Goal: Information Seeking & Learning: Learn about a topic

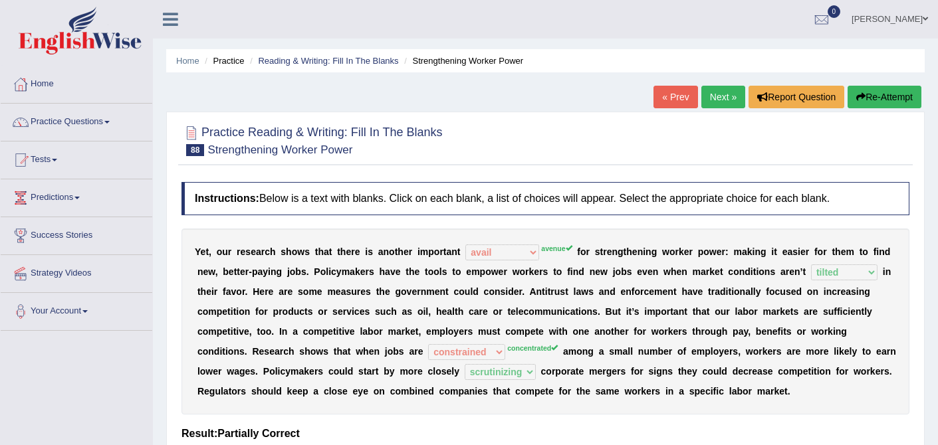
select select "avail"
select select "tilted"
select select "constrained"
select select "scrutinizing"
click at [106, 127] on link "Practice Questions" at bounding box center [77, 120] width 152 height 33
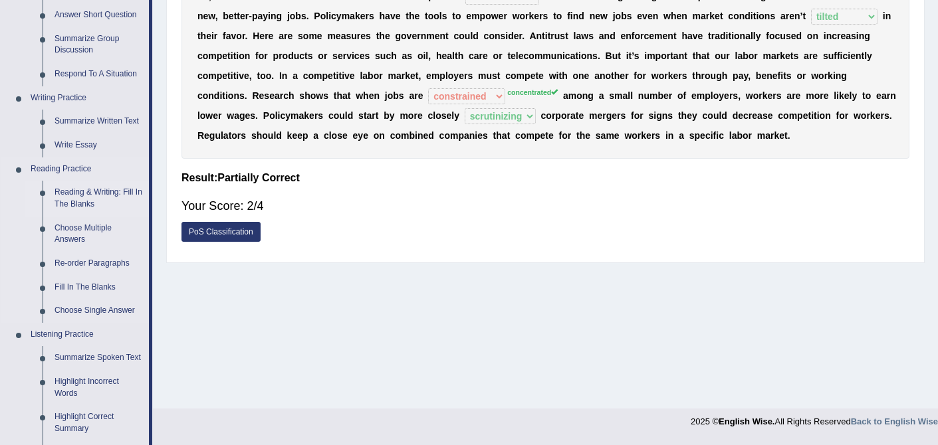
scroll to position [254, 0]
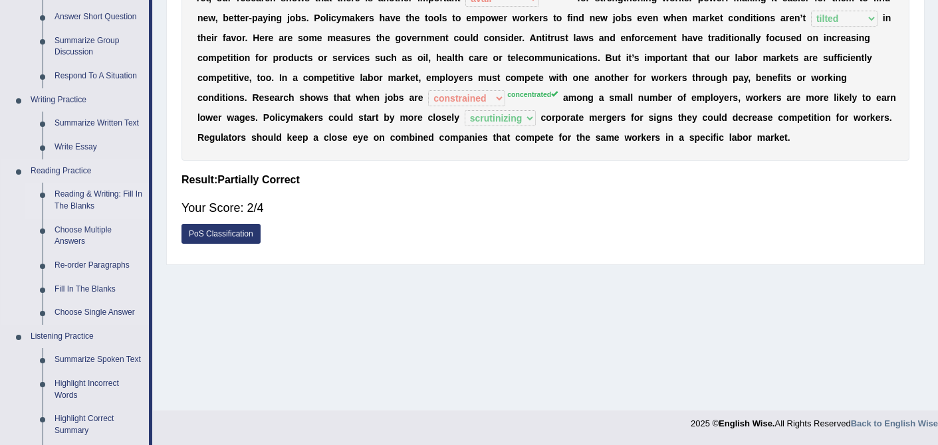
click at [83, 193] on link "Reading & Writing: Fill In The Blanks" at bounding box center [99, 200] width 100 height 35
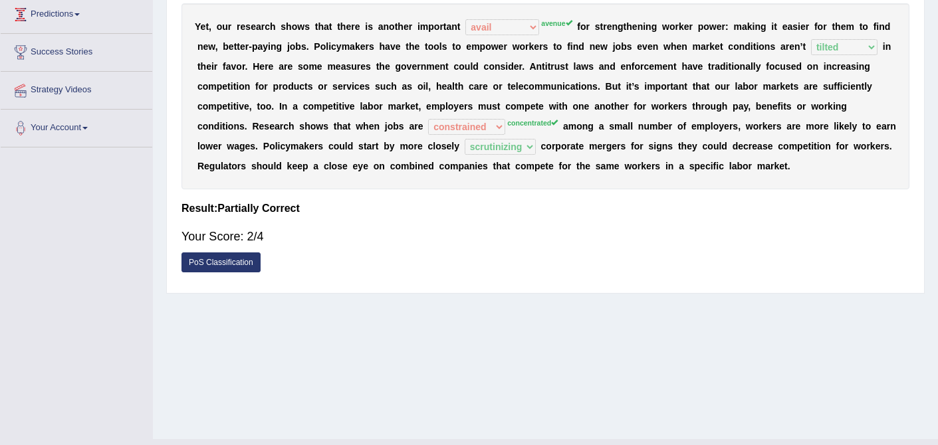
scroll to position [189, 0]
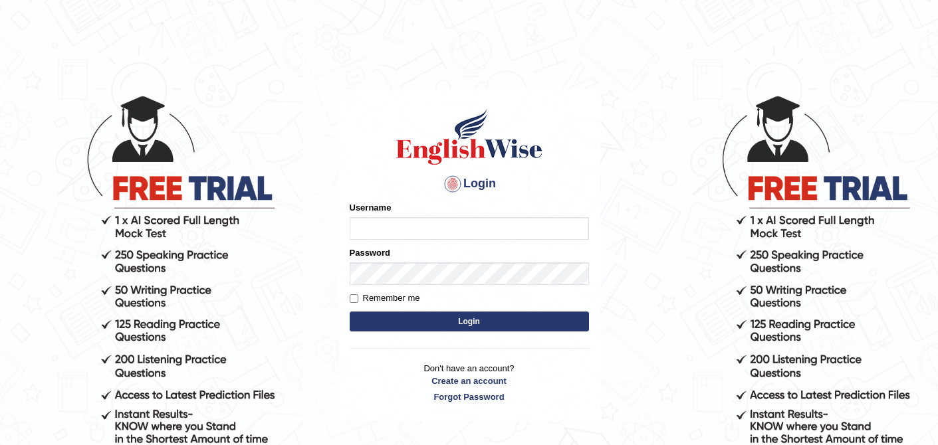
type input "0410675043"
click at [483, 318] on button "Login" at bounding box center [469, 322] width 239 height 20
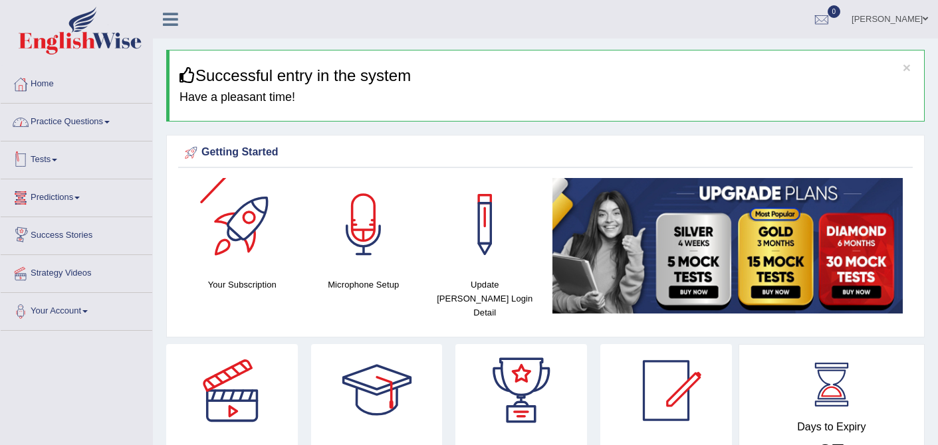
click at [111, 123] on link "Practice Questions" at bounding box center [77, 120] width 152 height 33
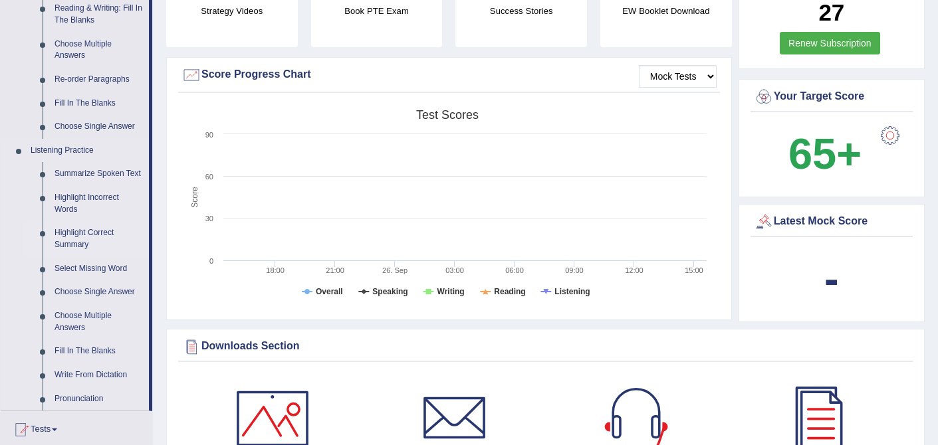
scroll to position [443, 0]
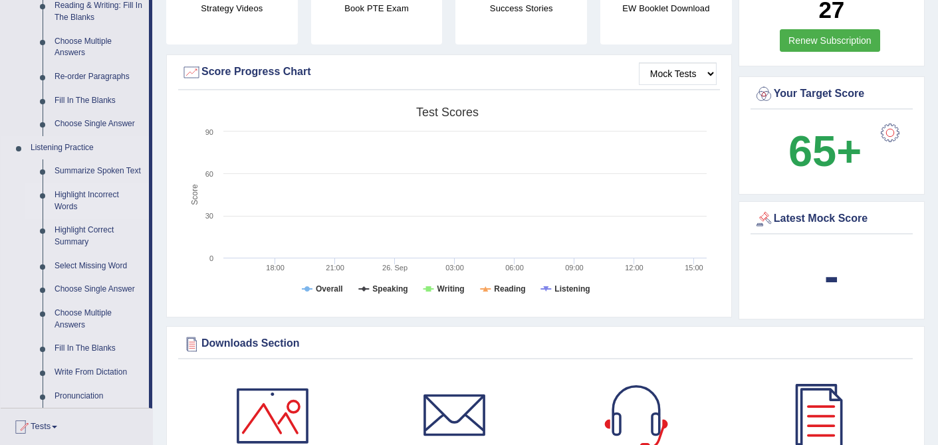
click at [96, 209] on link "Highlight Incorrect Words" at bounding box center [99, 201] width 100 height 35
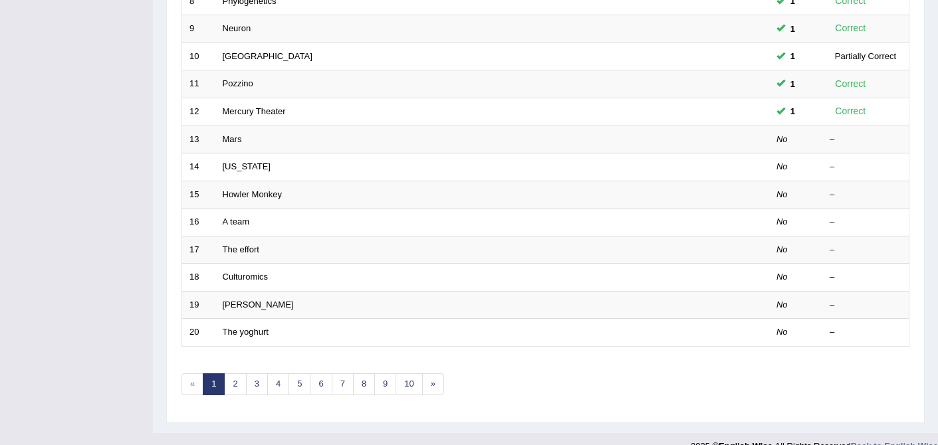
scroll to position [435, 0]
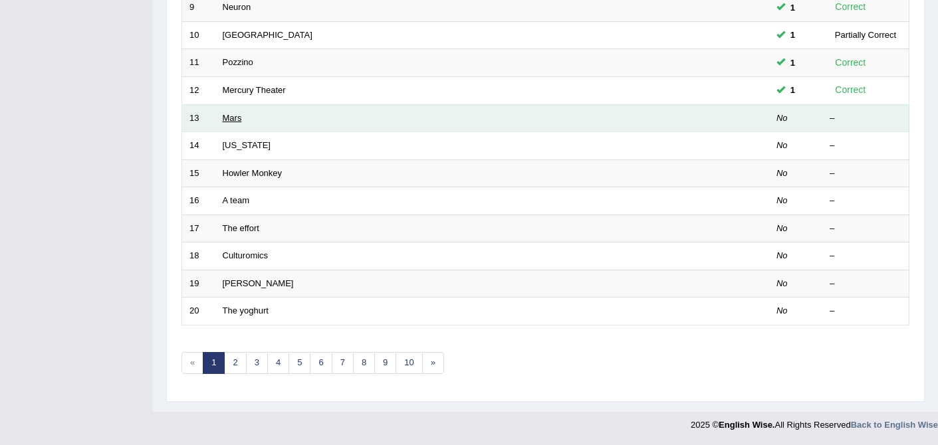
click at [233, 117] on link "Mars" at bounding box center [232, 118] width 19 height 10
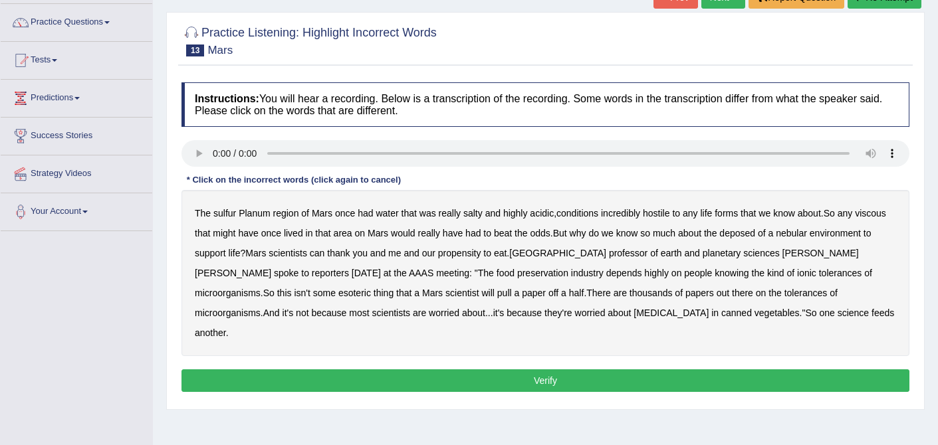
scroll to position [105, 0]
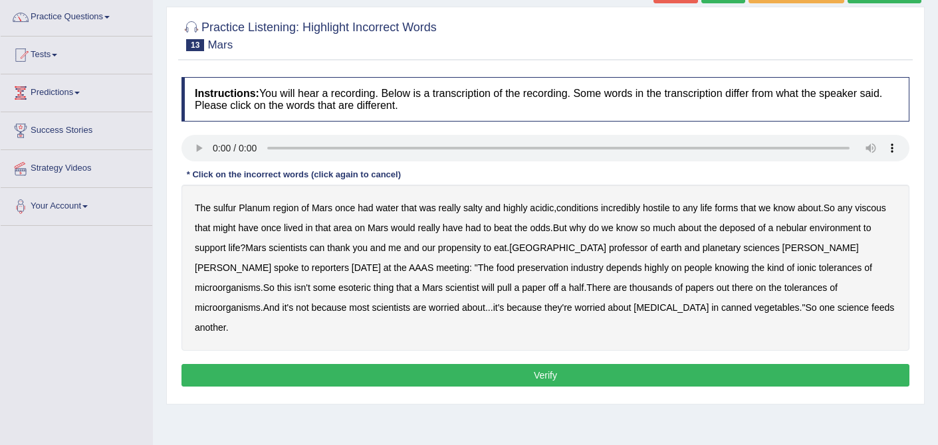
click at [221, 208] on b "sulfur" at bounding box center [224, 208] width 23 height 11
click at [855, 213] on b "viscous" at bounding box center [870, 208] width 31 height 11
click at [755, 224] on b "deposed" at bounding box center [737, 228] width 36 height 11
click at [807, 226] on b "nebular" at bounding box center [791, 228] width 31 height 11
click at [570, 364] on button "Verify" at bounding box center [546, 375] width 728 height 23
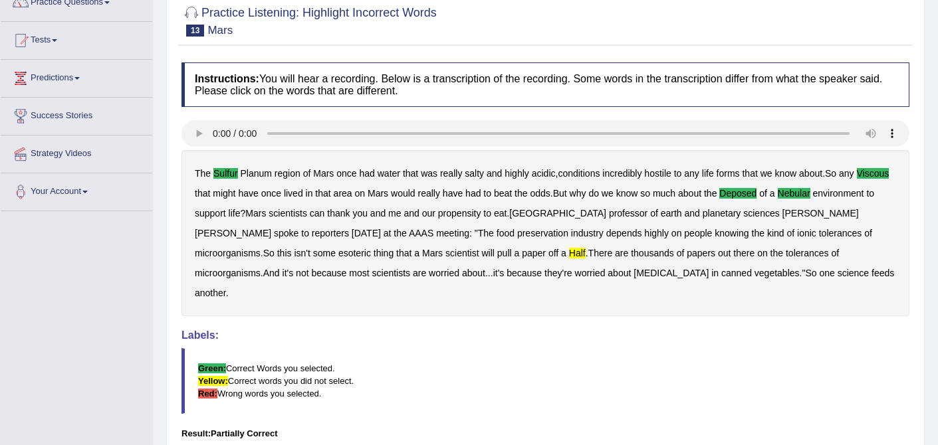
scroll to position [0, 0]
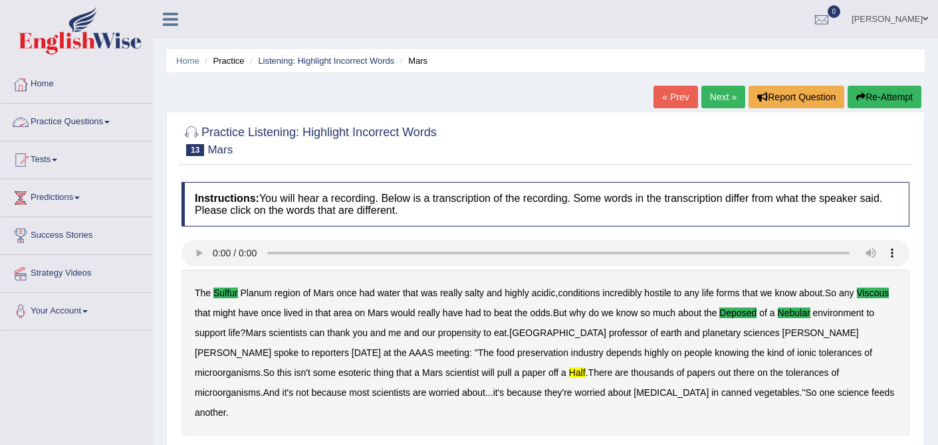
click at [82, 120] on link "Practice Questions" at bounding box center [77, 120] width 152 height 33
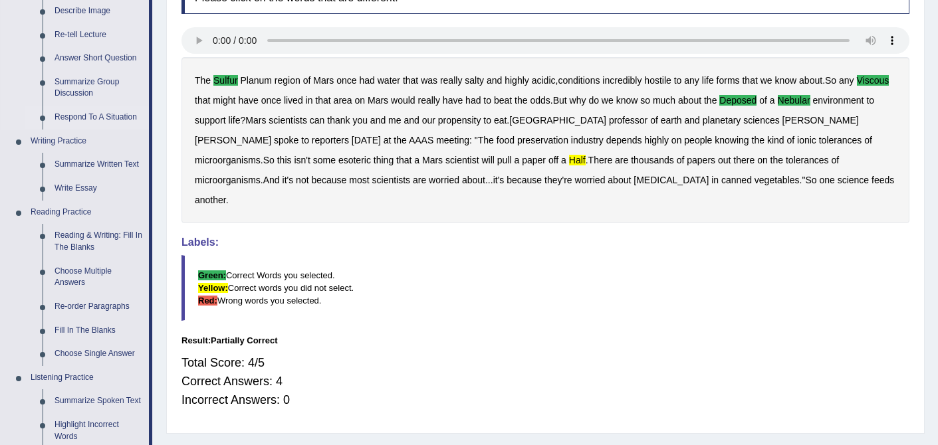
scroll to position [219, 0]
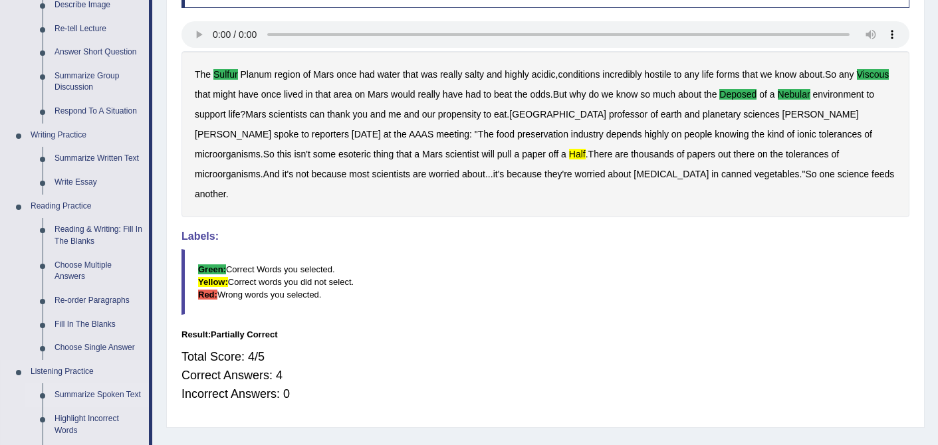
click at [91, 398] on link "Summarize Spoken Text" at bounding box center [99, 396] width 100 height 24
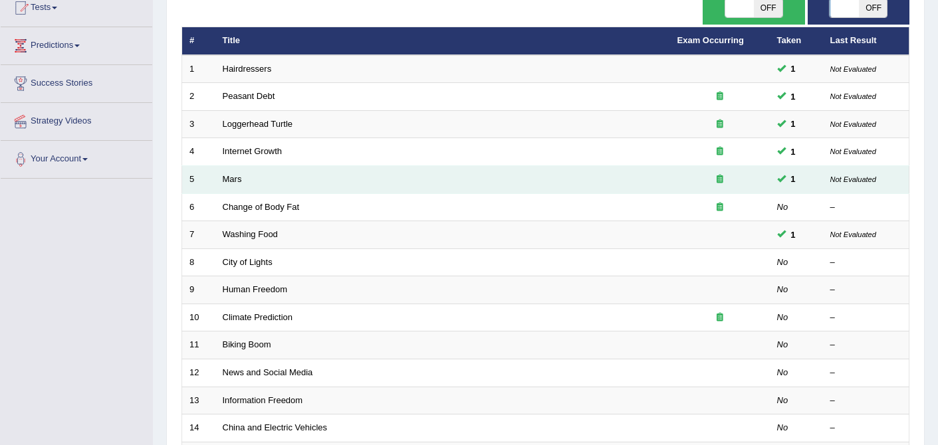
scroll to position [154, 0]
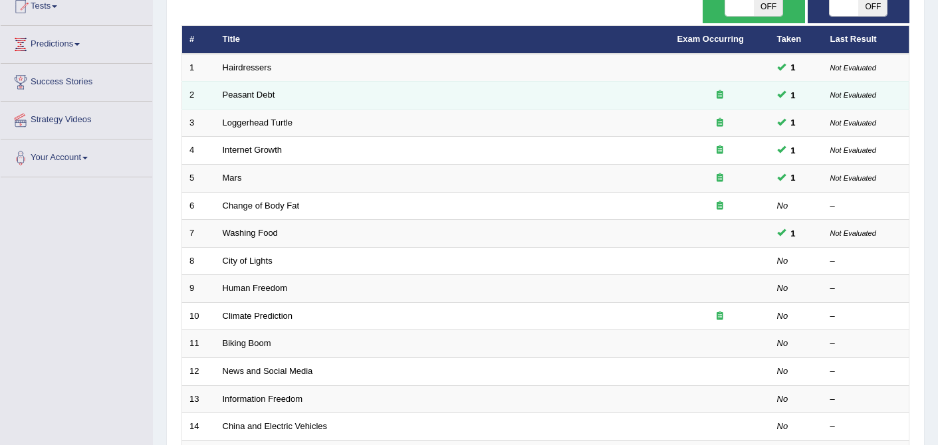
click at [715, 97] on div at bounding box center [720, 95] width 85 height 13
click at [720, 97] on icon at bounding box center [720, 94] width 7 height 9
click at [726, 94] on div at bounding box center [720, 95] width 85 height 13
click at [722, 95] on icon at bounding box center [720, 94] width 7 height 9
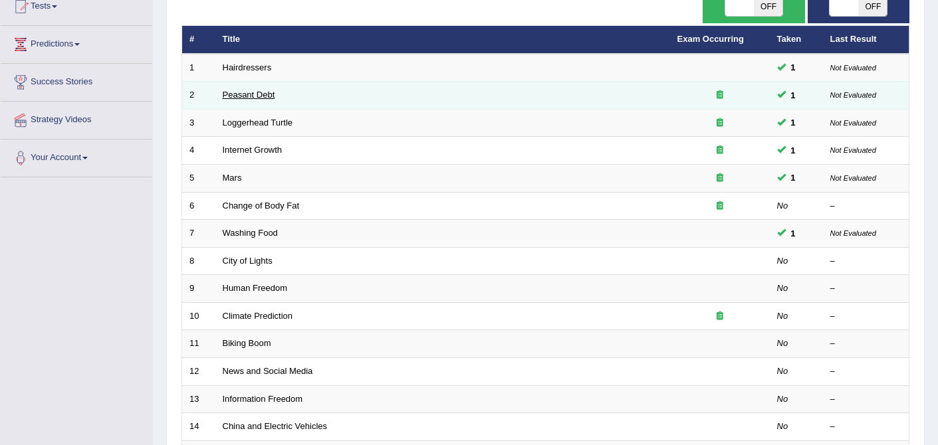
click at [263, 92] on link "Peasant Debt" at bounding box center [249, 95] width 53 height 10
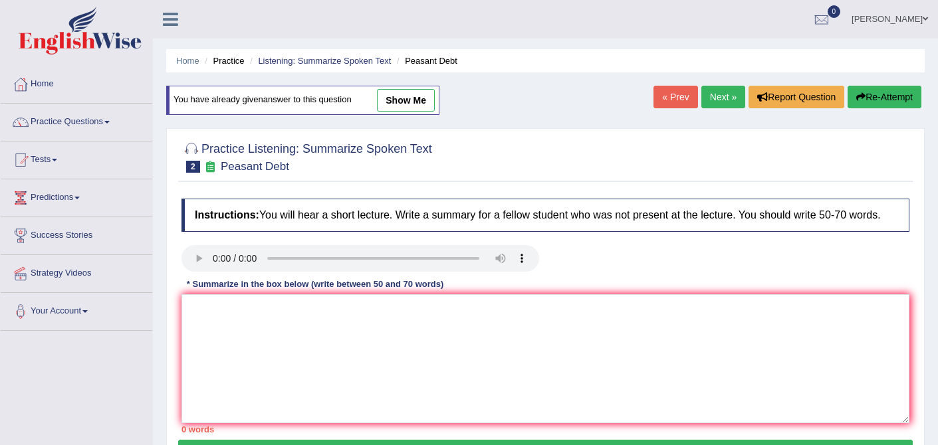
click at [409, 100] on link "show me" at bounding box center [406, 100] width 58 height 23
type textarea "A point revealed in the lecture was about farmers in [GEOGRAPHIC_DATA], destroy…"
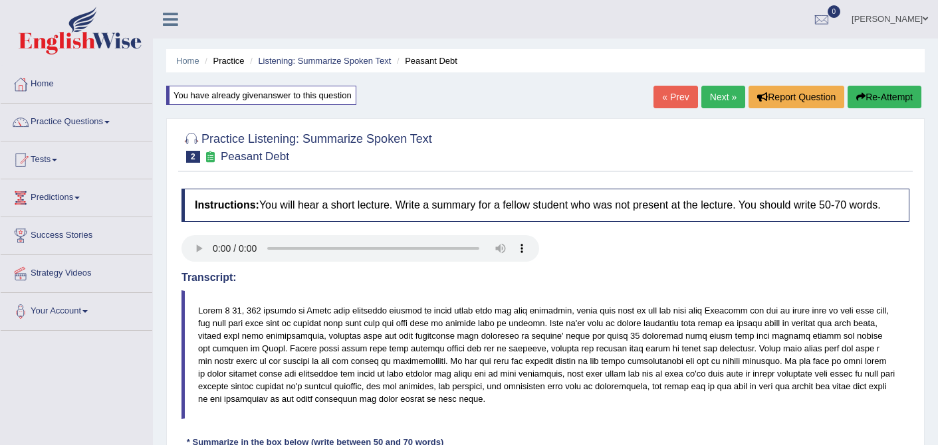
click at [721, 94] on link "Next »" at bounding box center [723, 97] width 44 height 23
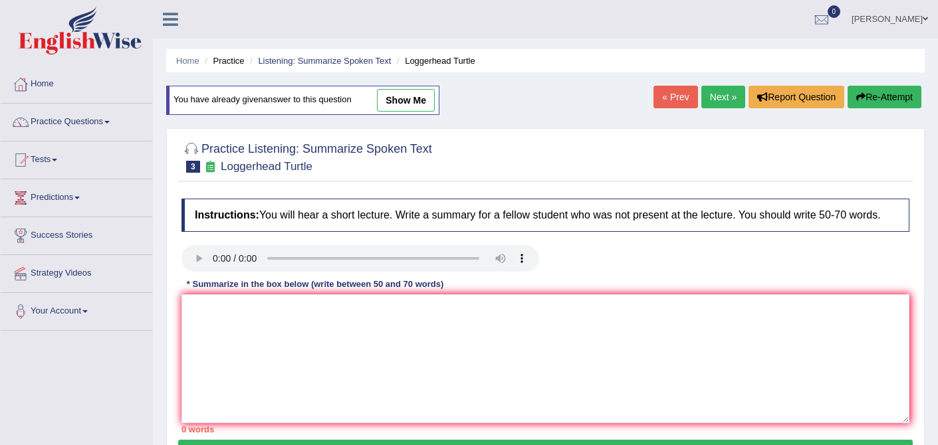
click at [431, 101] on link "show me" at bounding box center [406, 100] width 58 height 23
type textarea "A point revealed in the lecture was about loggerhead turle, young ones and putt…"
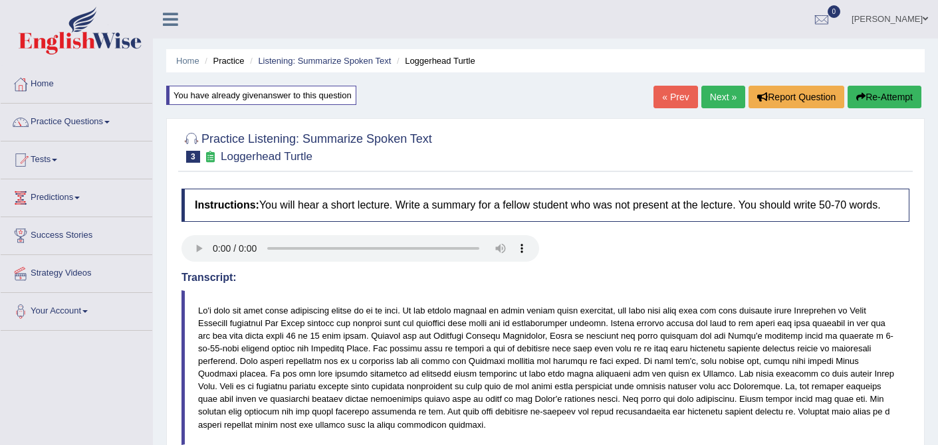
click at [721, 96] on link "Next »" at bounding box center [723, 97] width 44 height 23
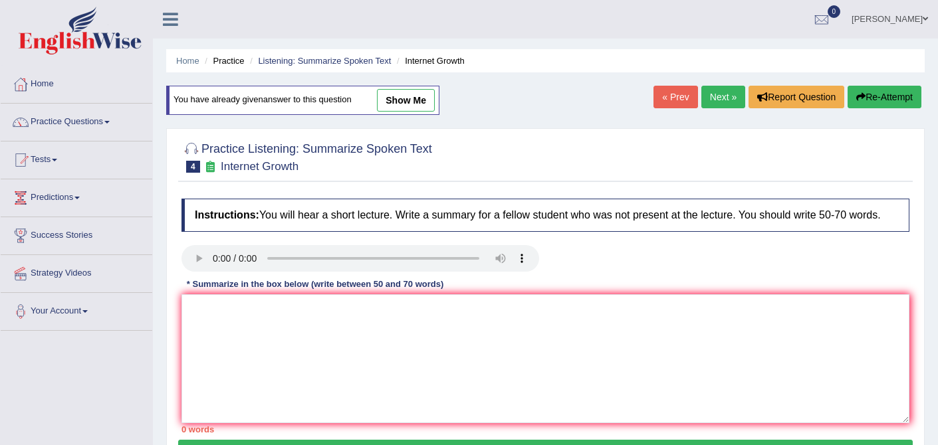
click at [410, 104] on link "show me" at bounding box center [406, 100] width 58 height 23
type textarea "A point revealed in the lecture was about growing internet, expanding rapidly, …"
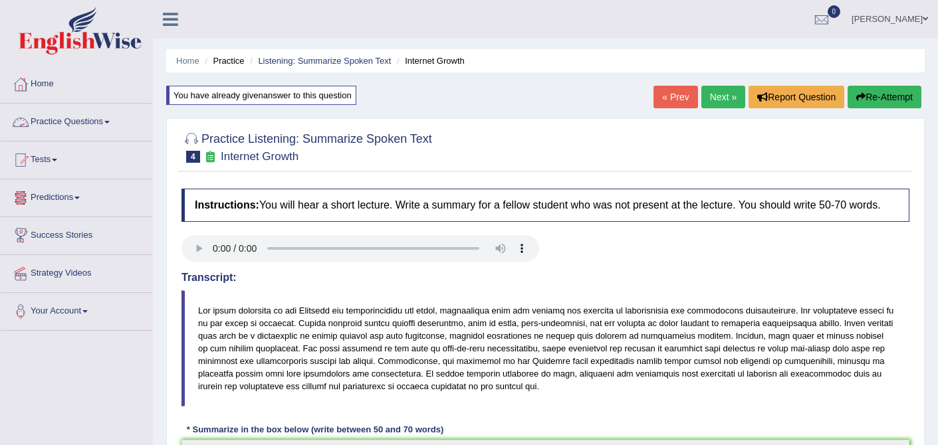
click at [67, 124] on link "Practice Questions" at bounding box center [77, 120] width 152 height 33
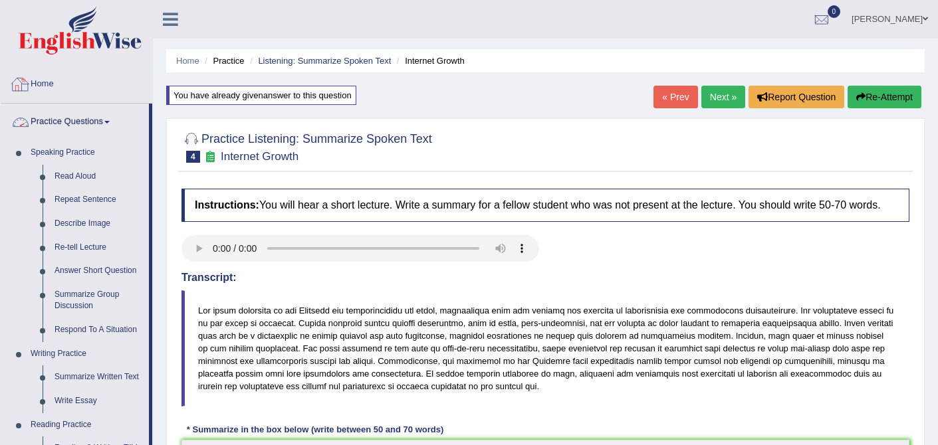
click at [47, 82] on link "Home" at bounding box center [77, 82] width 152 height 33
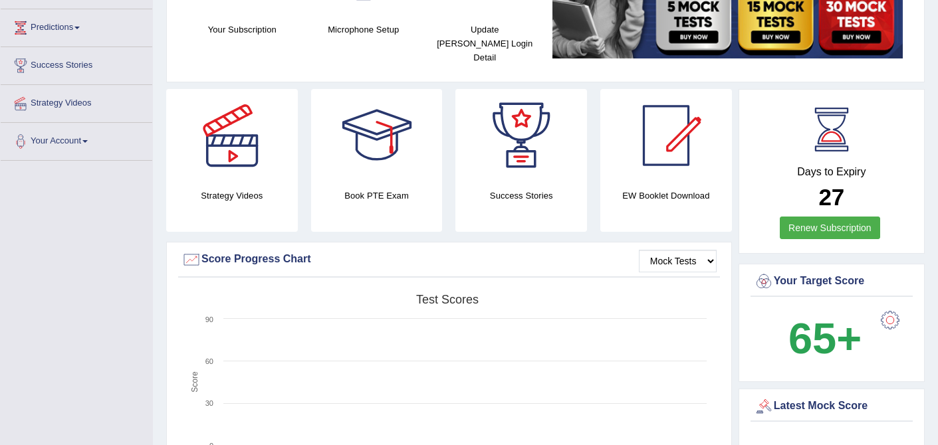
scroll to position [175, 0]
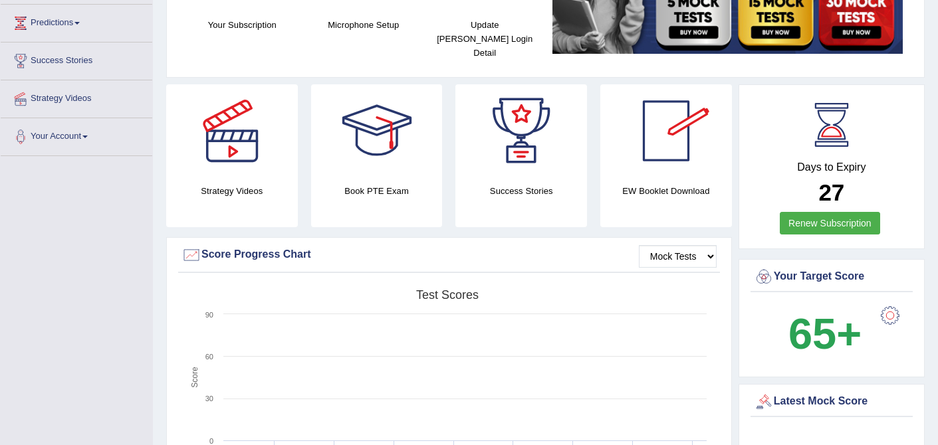
click at [684, 133] on div at bounding box center [666, 130] width 93 height 93
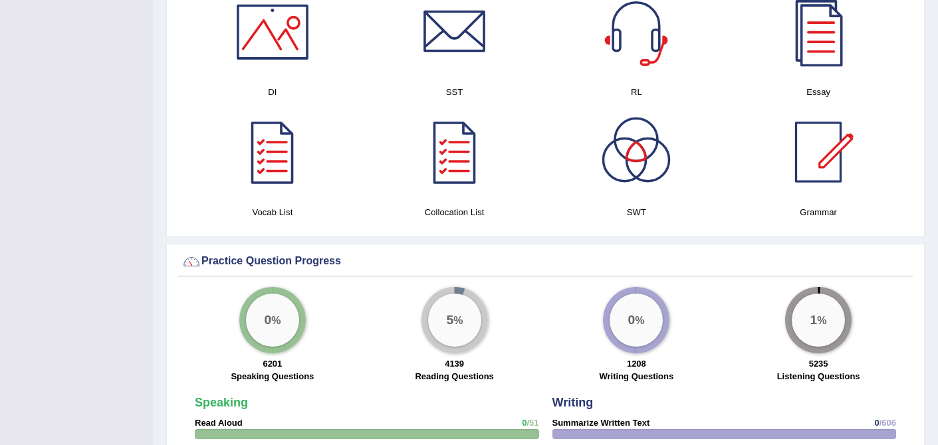
scroll to position [745, 0]
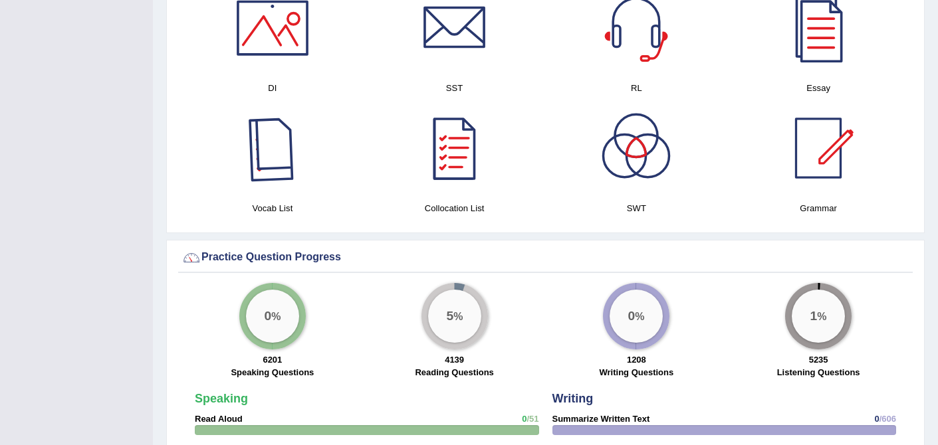
click at [262, 136] on div at bounding box center [272, 148] width 93 height 93
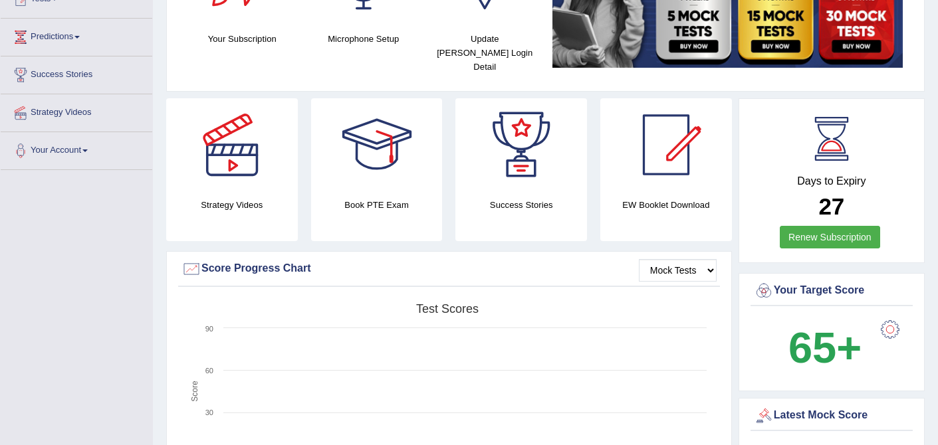
scroll to position [0, 0]
